Goal: Find specific page/section: Find specific page/section

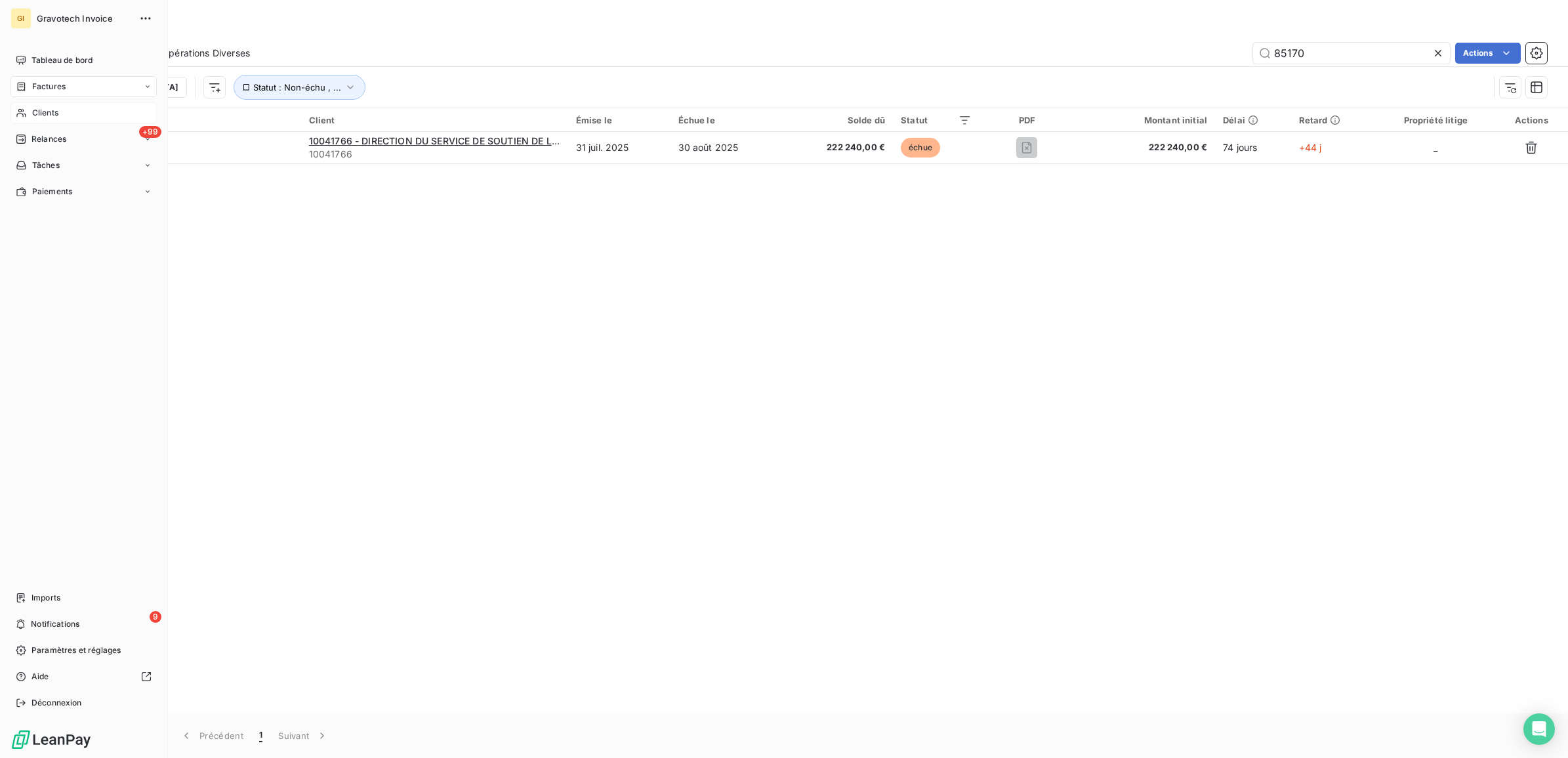
click at [53, 116] on span "Clients" at bounding box center [45, 113] width 26 height 12
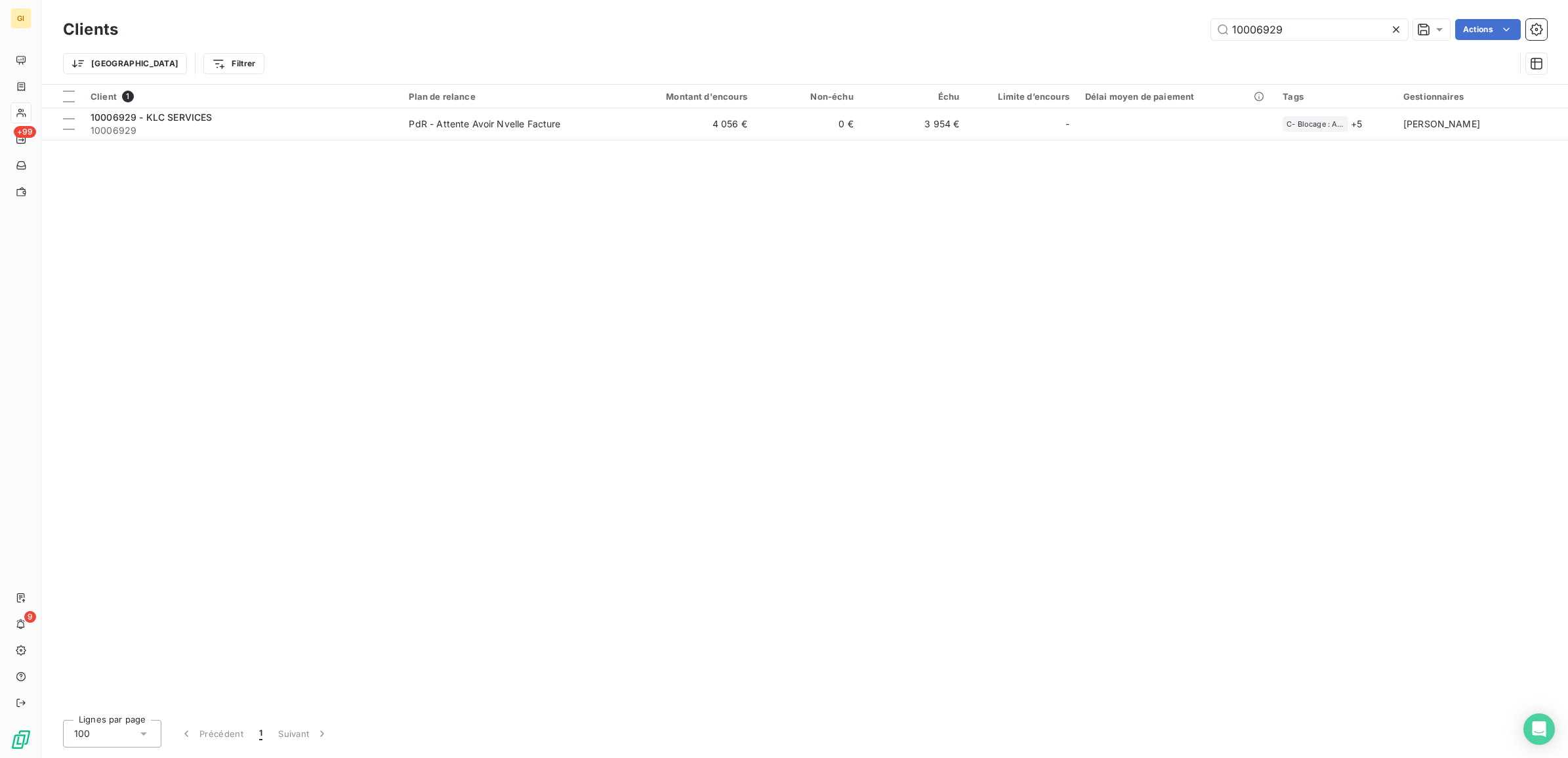
drag, startPoint x: 1279, startPoint y: 25, endPoint x: 1139, endPoint y: 38, distance: 140.6
click at [1139, 38] on div "10006929 Actions" at bounding box center [840, 29] width 1414 height 21
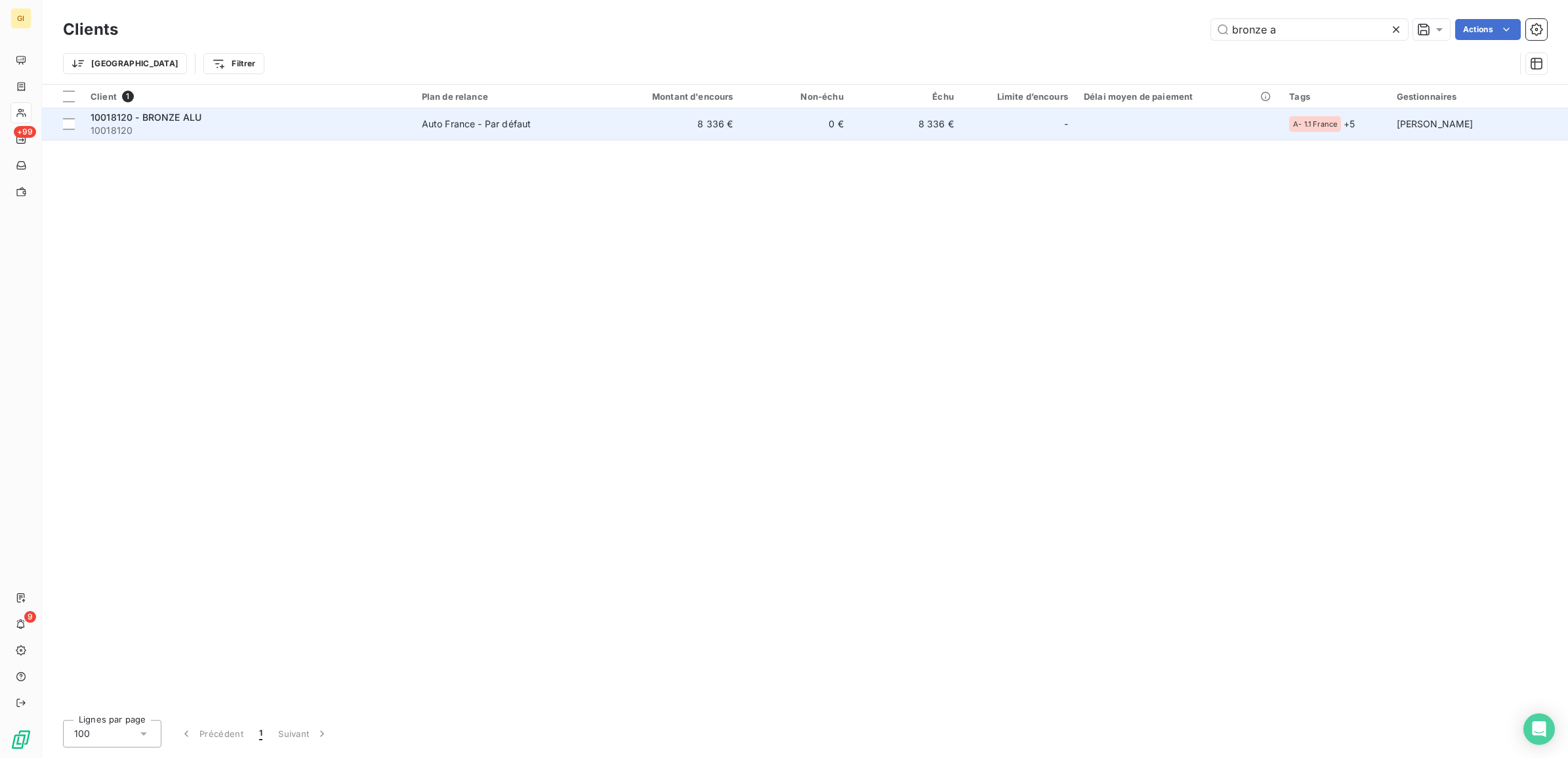
type input "bronze a"
click at [513, 138] on td "Auto France - Par défaut" at bounding box center [504, 124] width 179 height 32
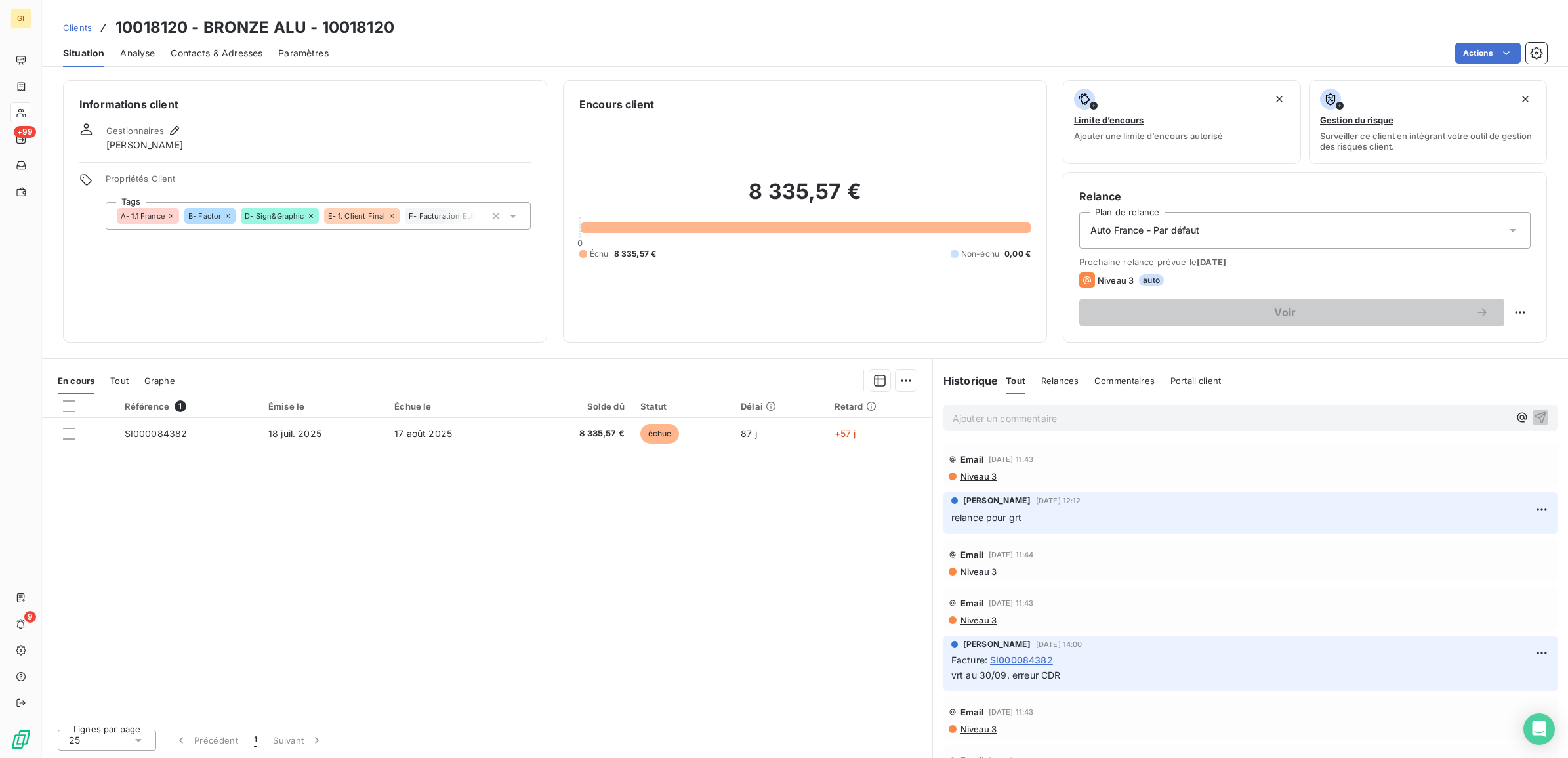
click at [1031, 425] on p "Ajouter un commentaire ﻿" at bounding box center [1231, 418] width 557 height 17
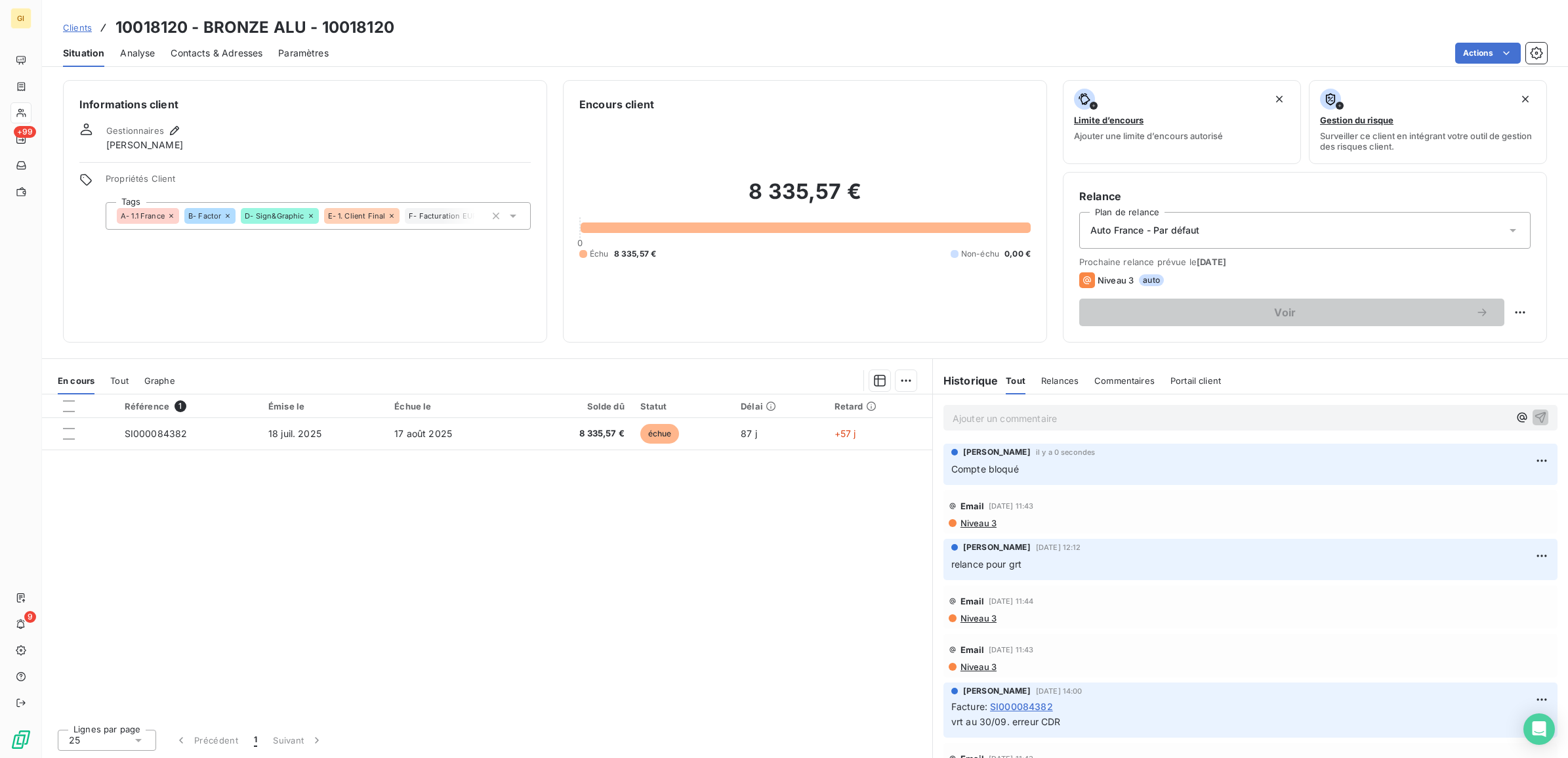
click at [991, 420] on p "Ajouter un commentaire ﻿" at bounding box center [1231, 418] width 557 height 17
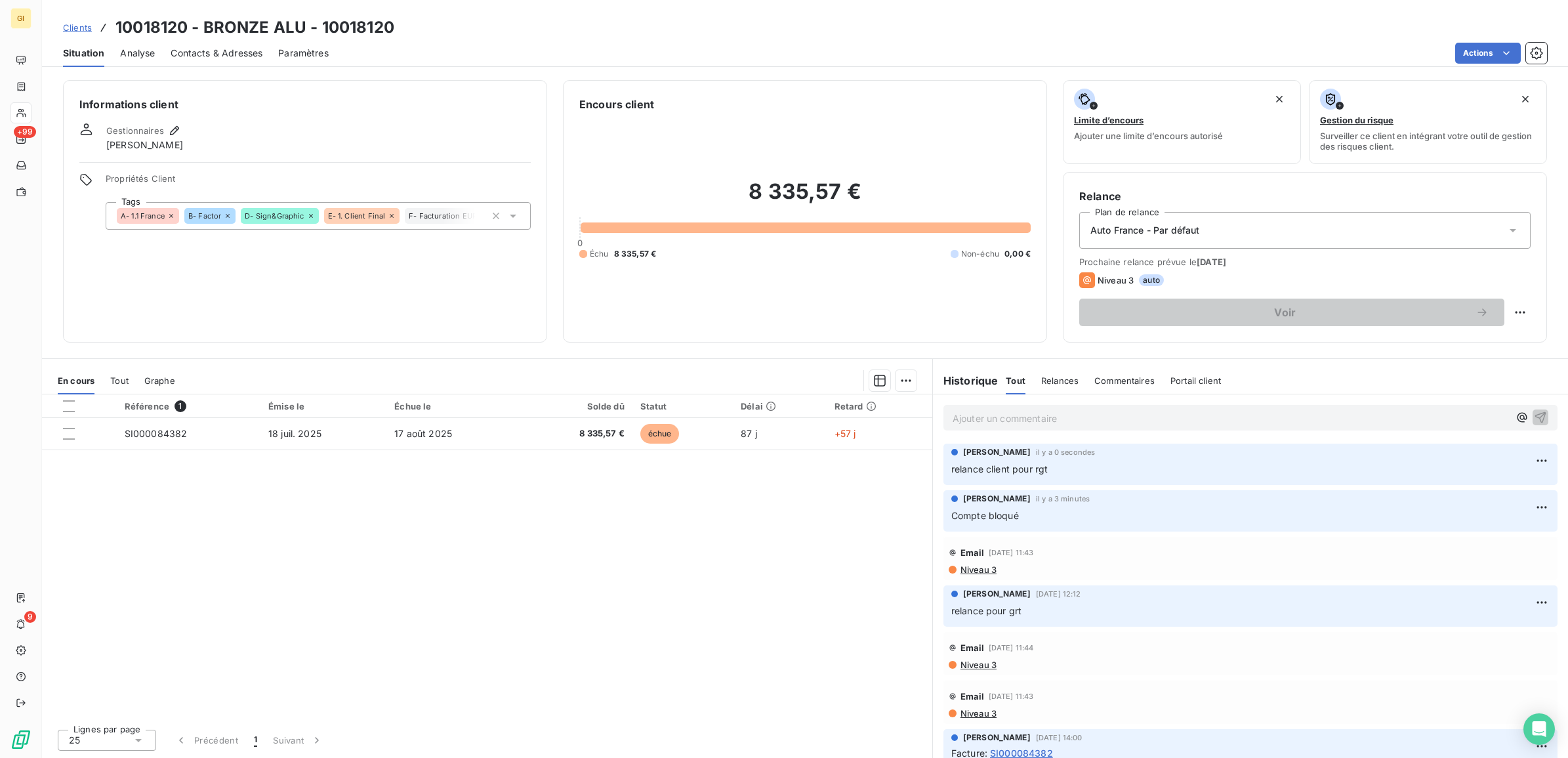
click at [557, 493] on div "Référence 1 Émise le Échue le Solde dû Statut Délai Retard SI000084382 18 juil.…" at bounding box center [487, 556] width 890 height 324
